Goal: Find specific page/section: Find specific page/section

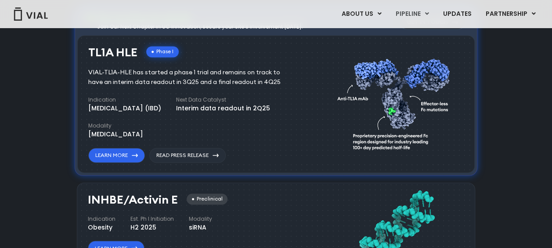
scroll to position [586, 0]
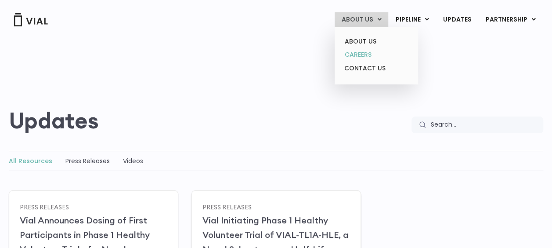
click at [369, 55] on link "CAREERS" at bounding box center [376, 55] width 77 height 14
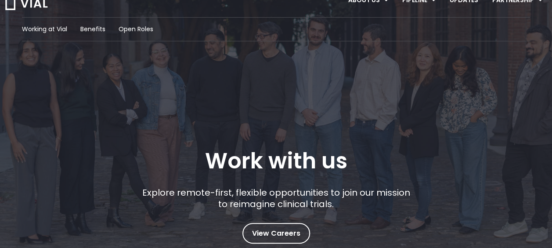
click at [143, 49] on div "Working at Vial Benefits Open Roles Work with us Explore remote-first, flexible…" at bounding box center [276, 130] width 508 height 226
click at [133, 28] on span "Open Roles" at bounding box center [136, 29] width 35 height 9
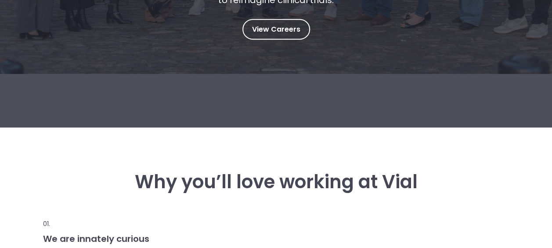
scroll to position [185, 0]
